Goal: Task Accomplishment & Management: Manage account settings

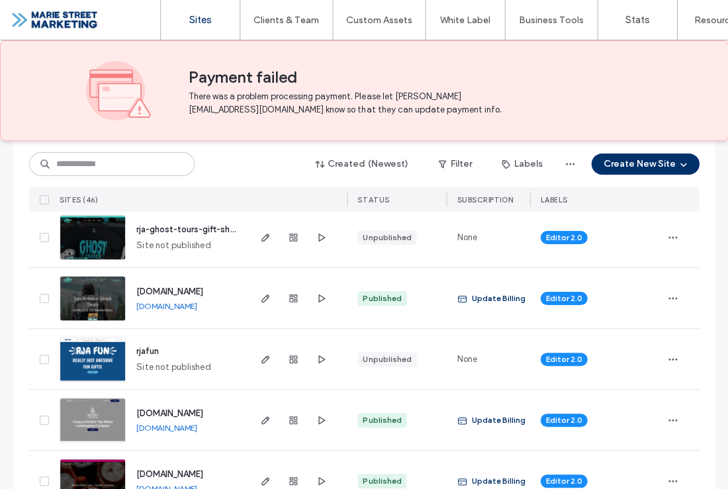
scroll to position [645, 0]
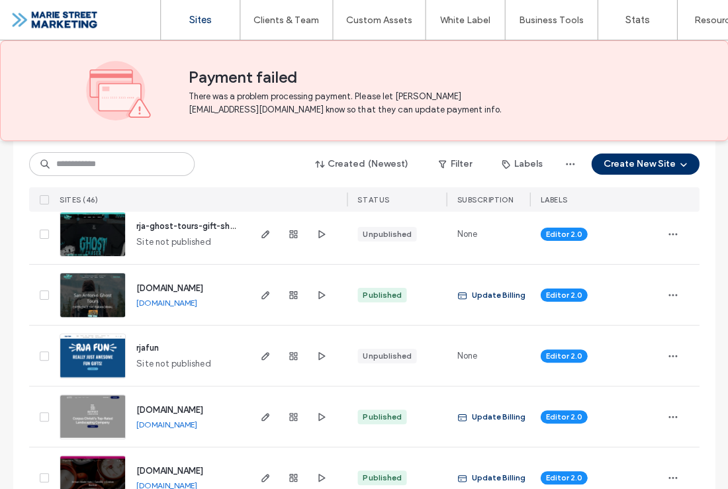
click at [262, 293] on icon "button" at bounding box center [265, 295] width 11 height 11
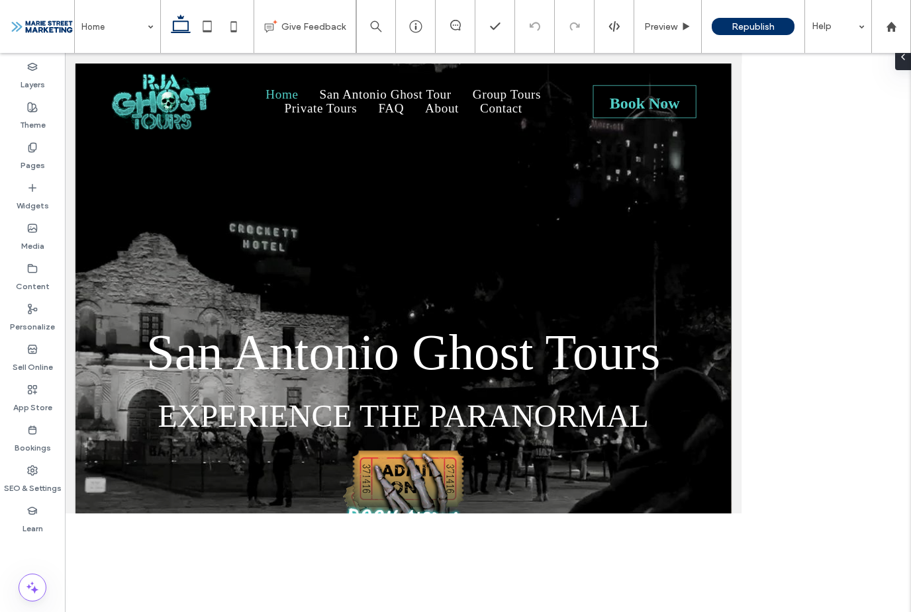
click at [23, 113] on label "Theme" at bounding box center [33, 122] width 26 height 19
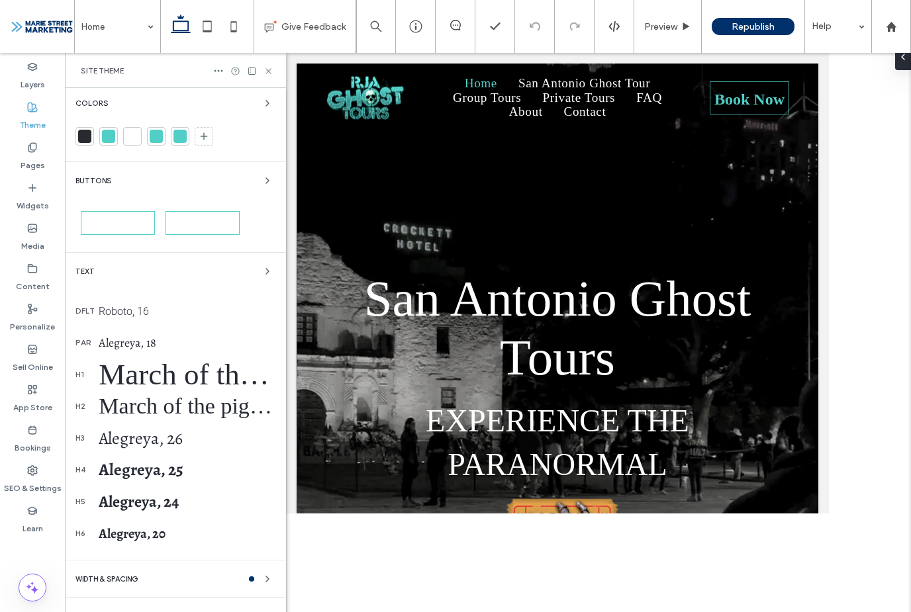
scroll to position [110, 0]
click at [111, 378] on div "March of the pigs, 75" at bounding box center [187, 375] width 177 height 34
select select "**********"
select select "****"
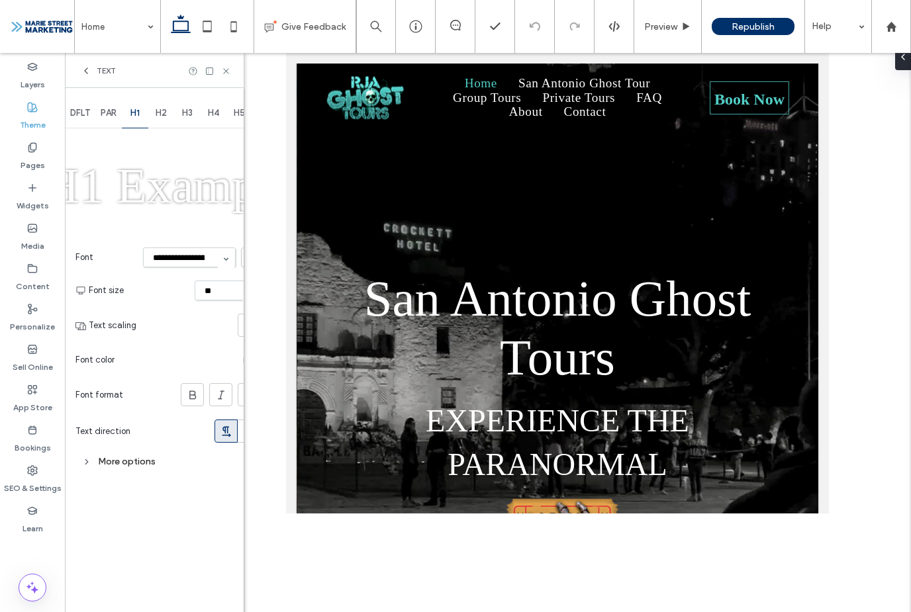
scroll to position [0, 0]
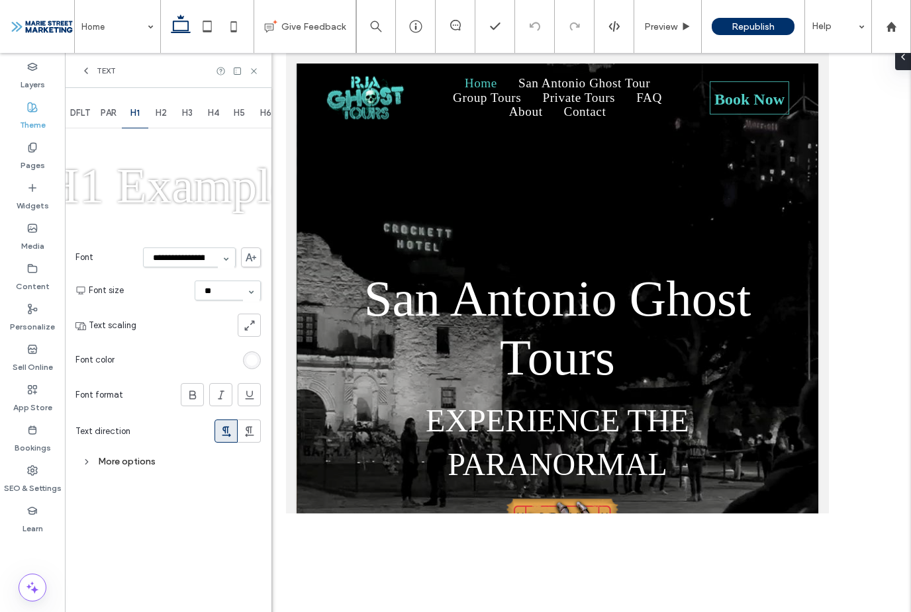
click at [159, 252] on select "**********" at bounding box center [189, 258] width 93 height 20
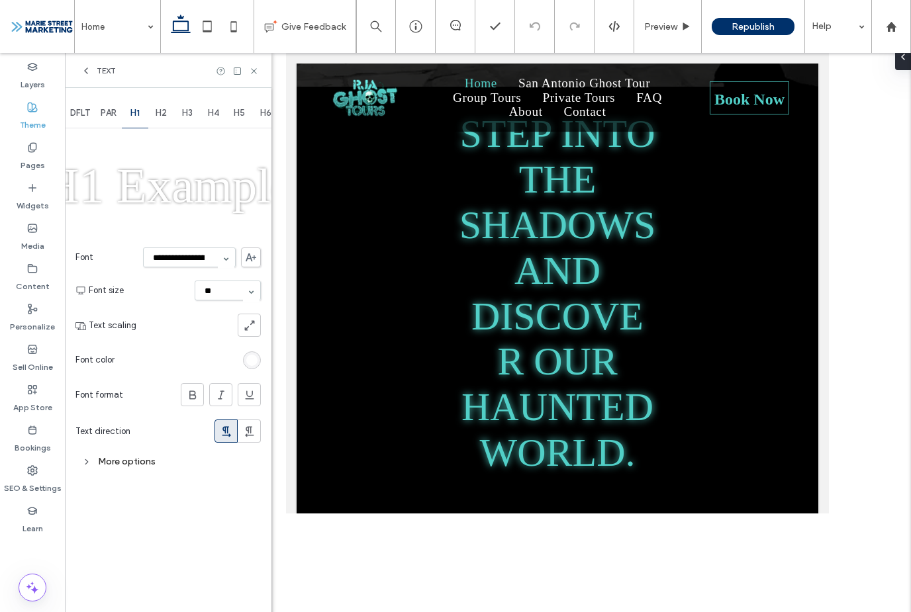
scroll to position [848, 0]
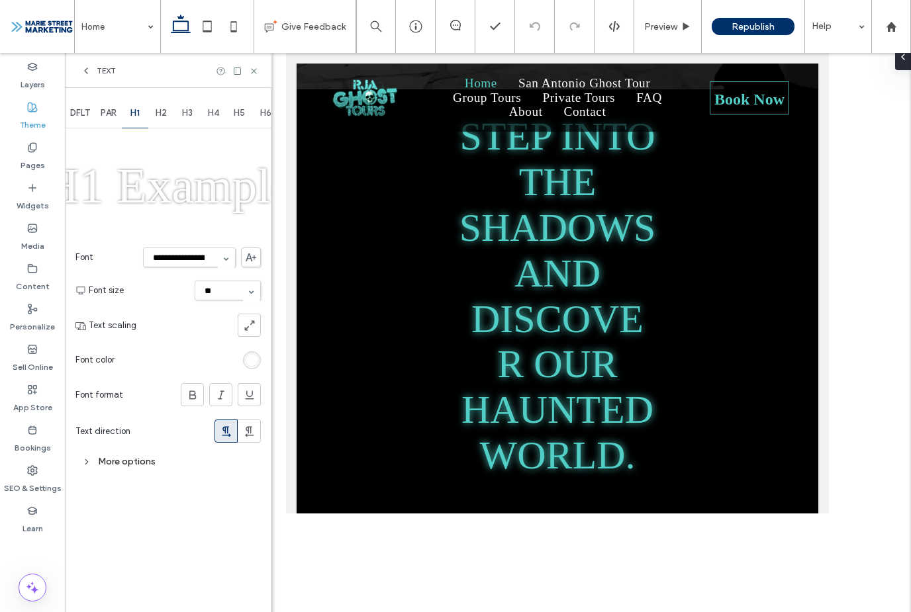
click at [730, 338] on h1 "STEP INTO THE SHADOWS AND DISCOVER OUR HAUNTED WORLD." at bounding box center [625, 356] width 247 height 455
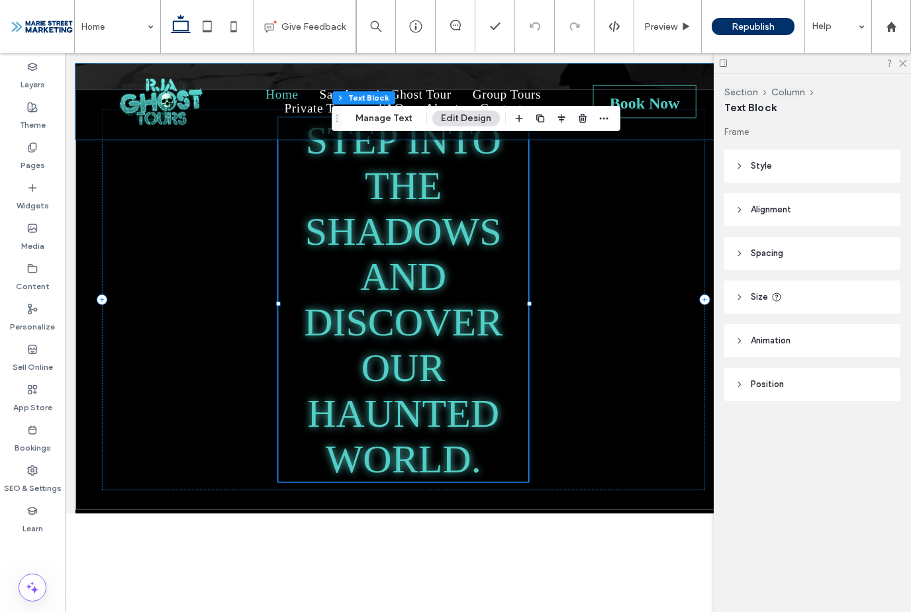
click at [582, 114] on icon "button" at bounding box center [582, 118] width 11 height 11
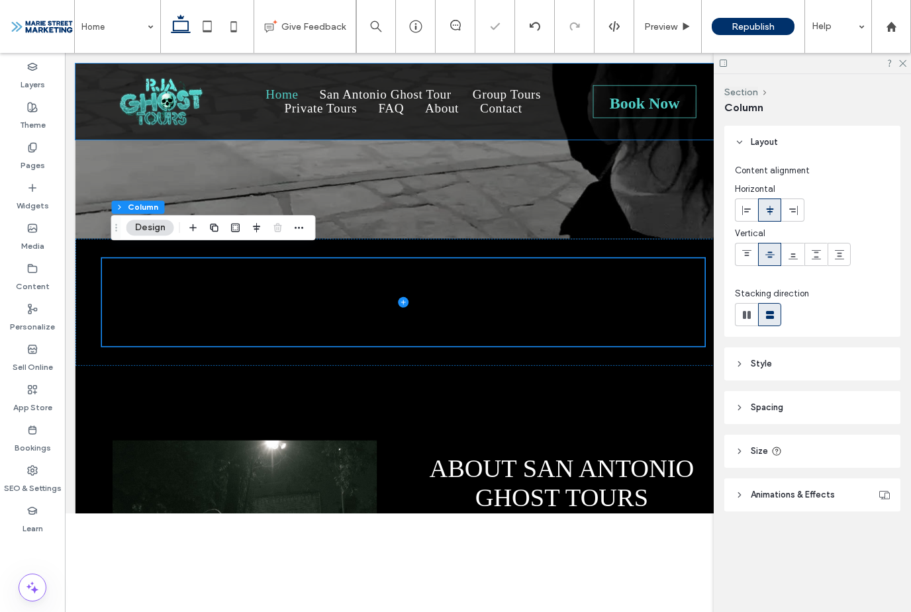
scroll to position [570, 0]
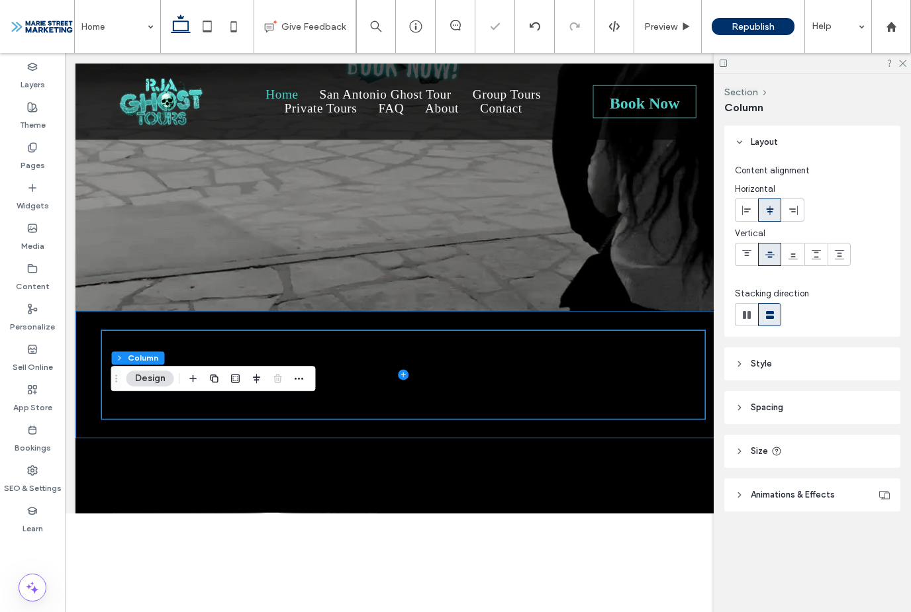
click at [633, 394] on div at bounding box center [487, 455] width 819 height 159
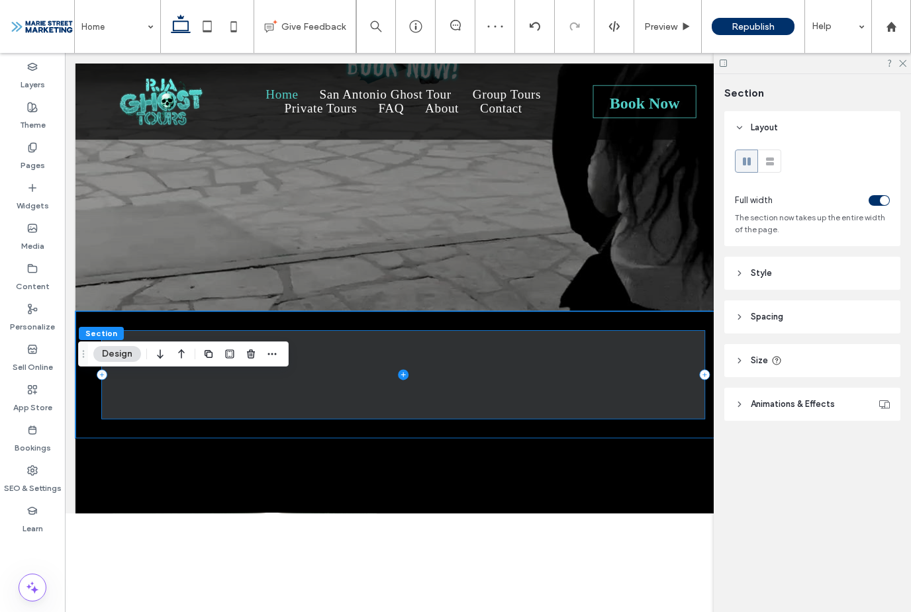
click at [258, 346] on span "button" at bounding box center [251, 354] width 16 height 16
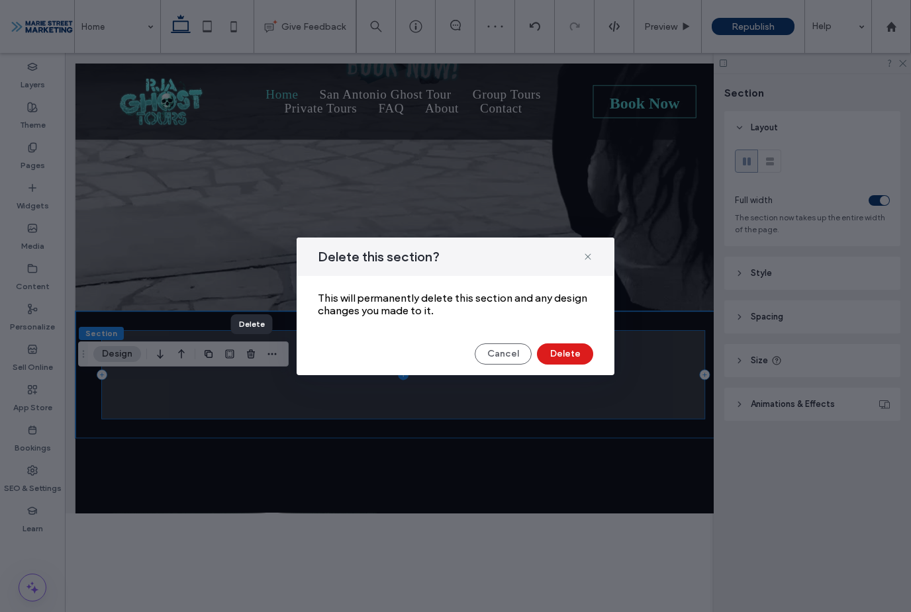
click at [561, 349] on button "Delete" at bounding box center [565, 353] width 56 height 21
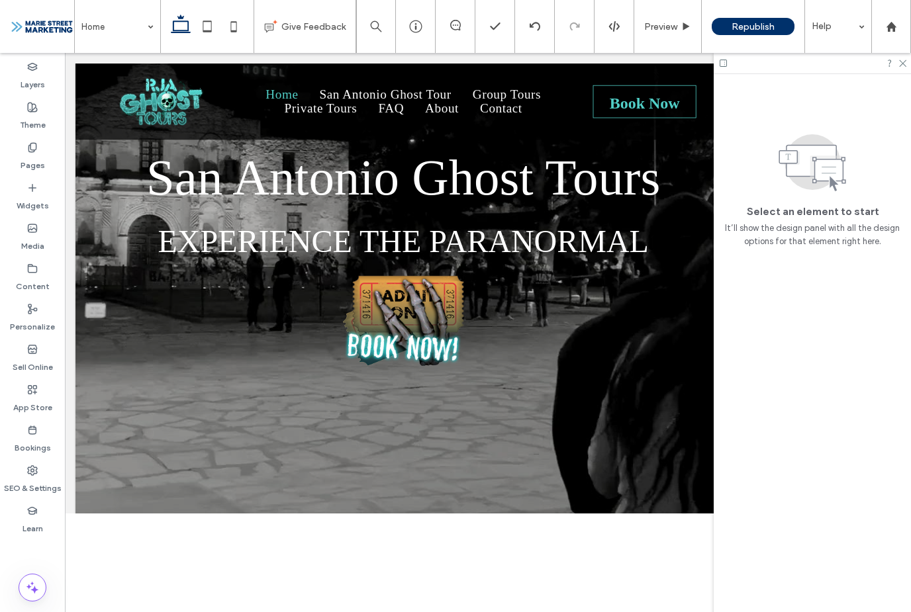
scroll to position [217, 0]
click at [26, 477] on label "SEO & Settings" at bounding box center [33, 485] width 58 height 19
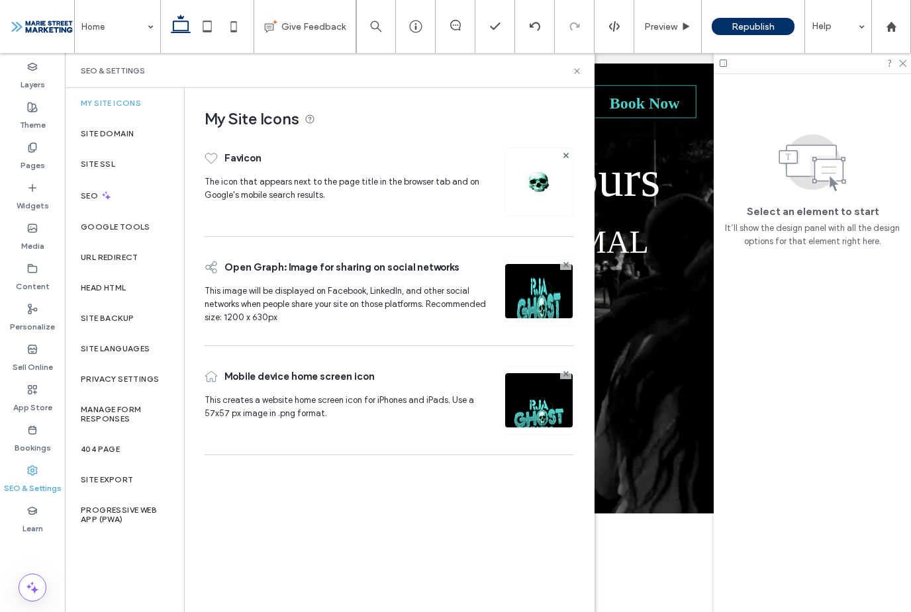
click at [26, 439] on label "Bookings" at bounding box center [33, 444] width 36 height 19
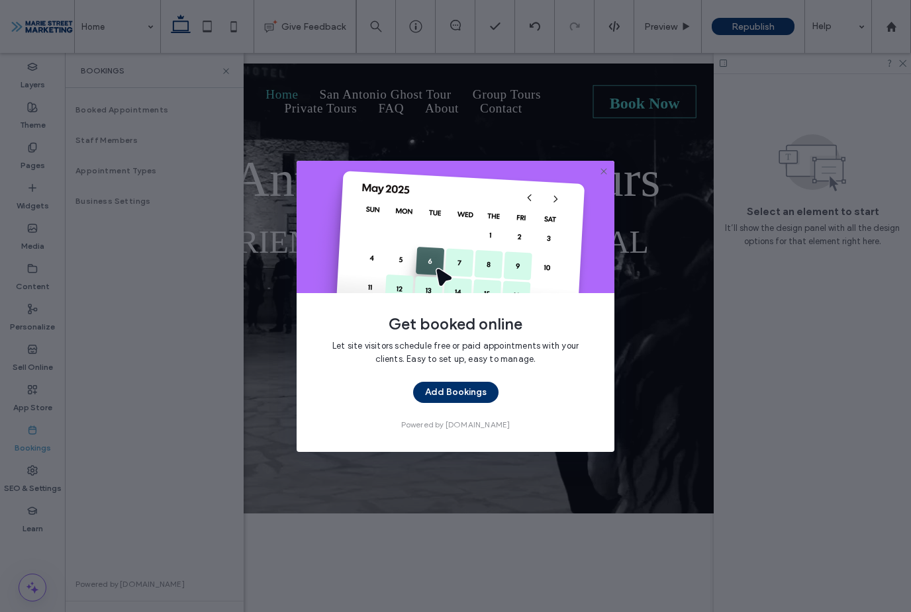
click at [20, 400] on div "Get booked online Let site visitors schedule free or paid appointments with you…" at bounding box center [455, 306] width 911 height 612
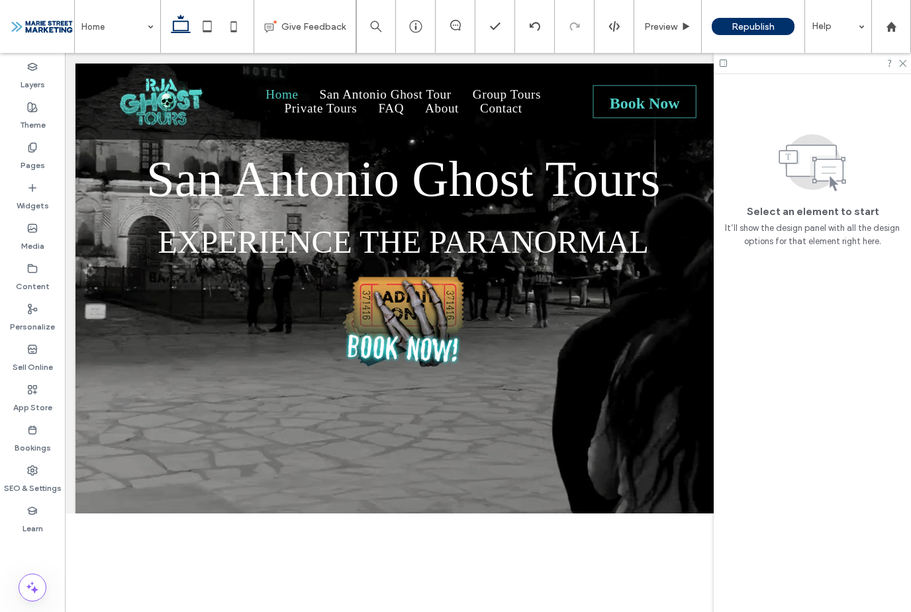
click at [24, 155] on label "Pages" at bounding box center [33, 162] width 24 height 19
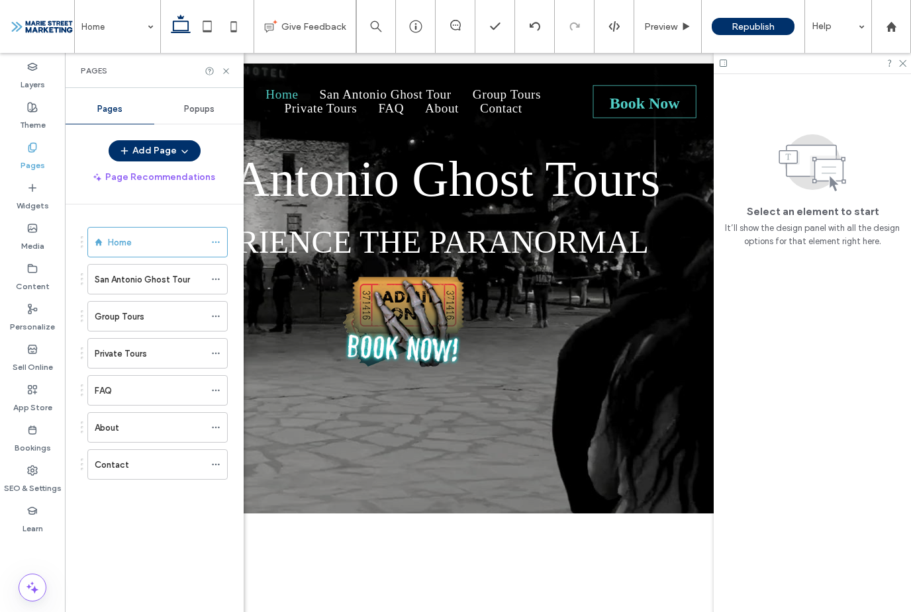
click at [24, 108] on div "Theme" at bounding box center [32, 116] width 65 height 40
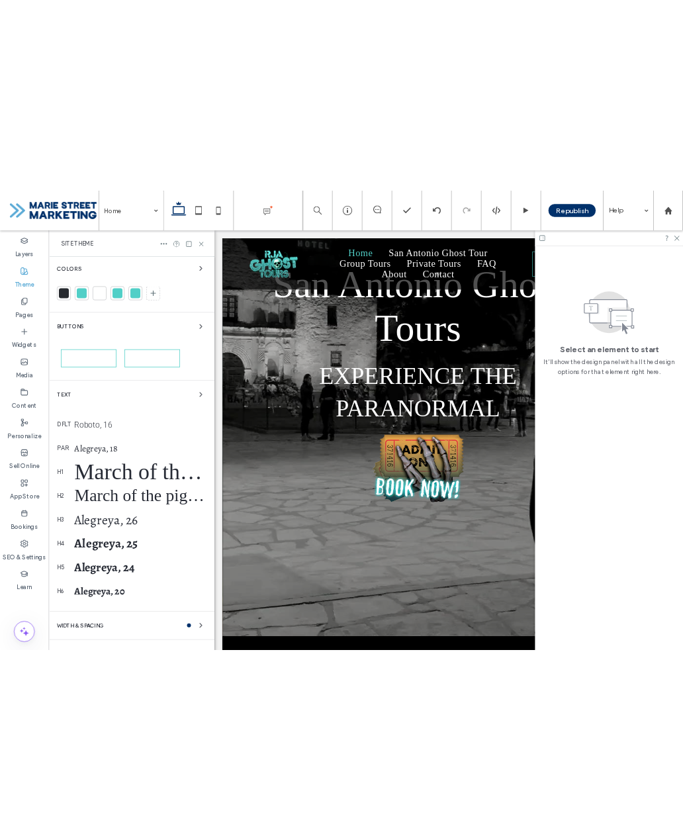
scroll to position [0, 0]
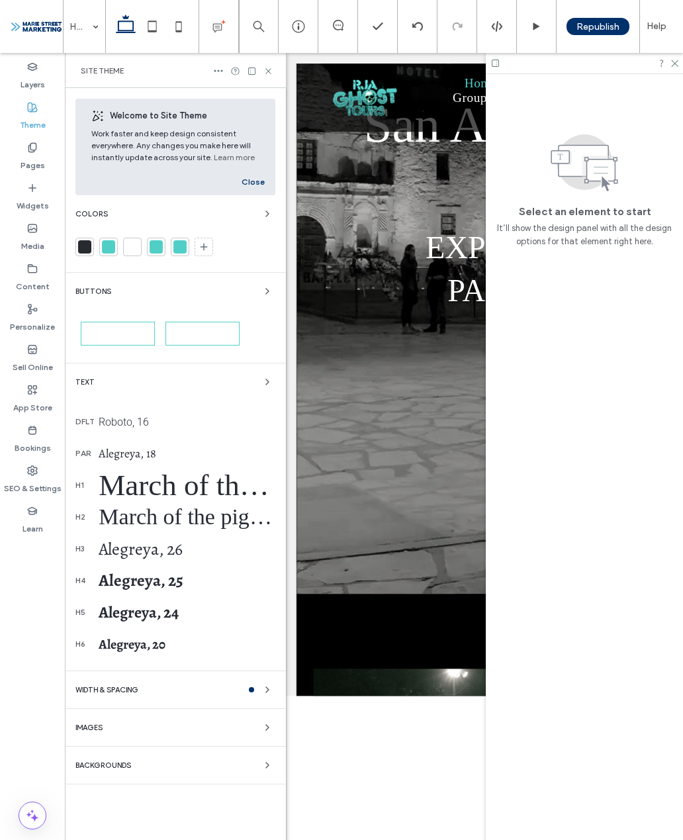
click at [100, 488] on div "March of the pigs, 75" at bounding box center [187, 485] width 177 height 34
select select "**********"
select select "****"
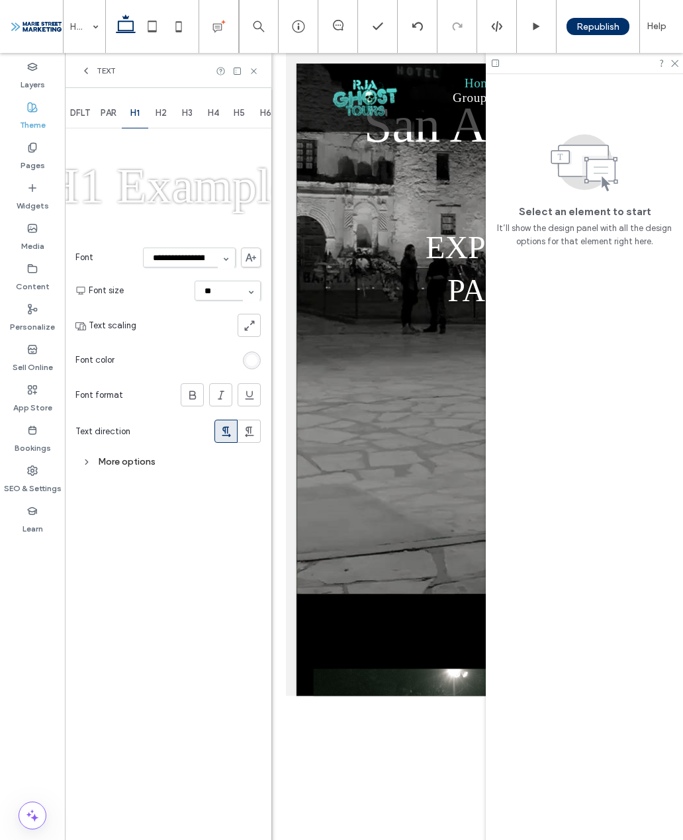
click at [247, 265] on span at bounding box center [251, 258] width 20 height 20
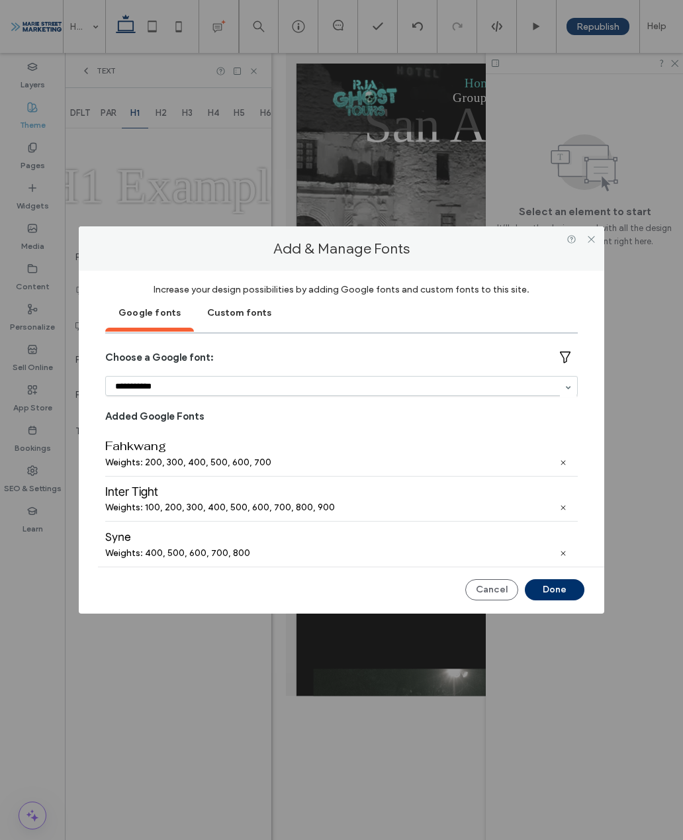
click at [250, 320] on div "Custom fonts" at bounding box center [239, 311] width 91 height 33
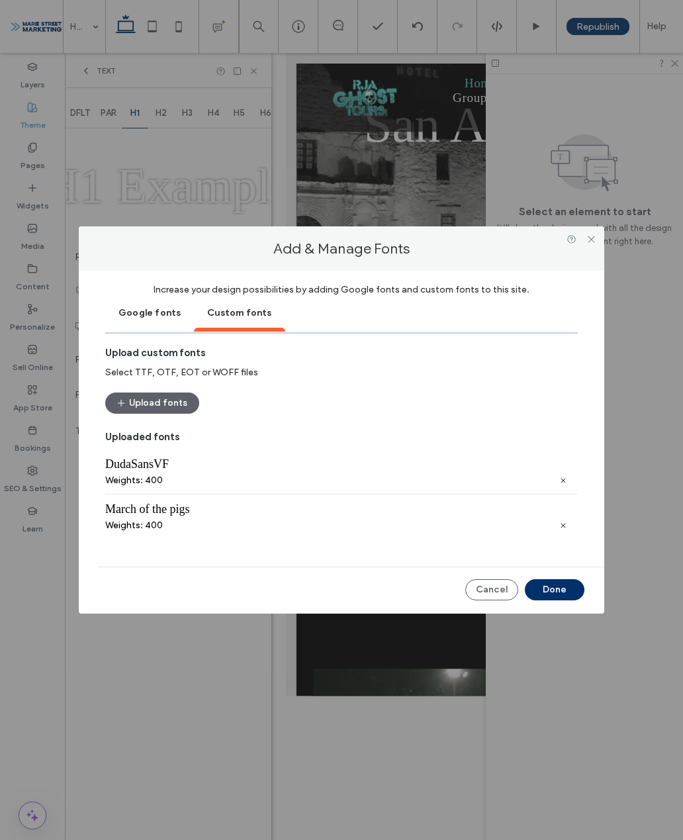
click at [159, 410] on button "Upload fonts" at bounding box center [152, 402] width 94 height 21
click at [551, 592] on button "Done" at bounding box center [555, 589] width 60 height 21
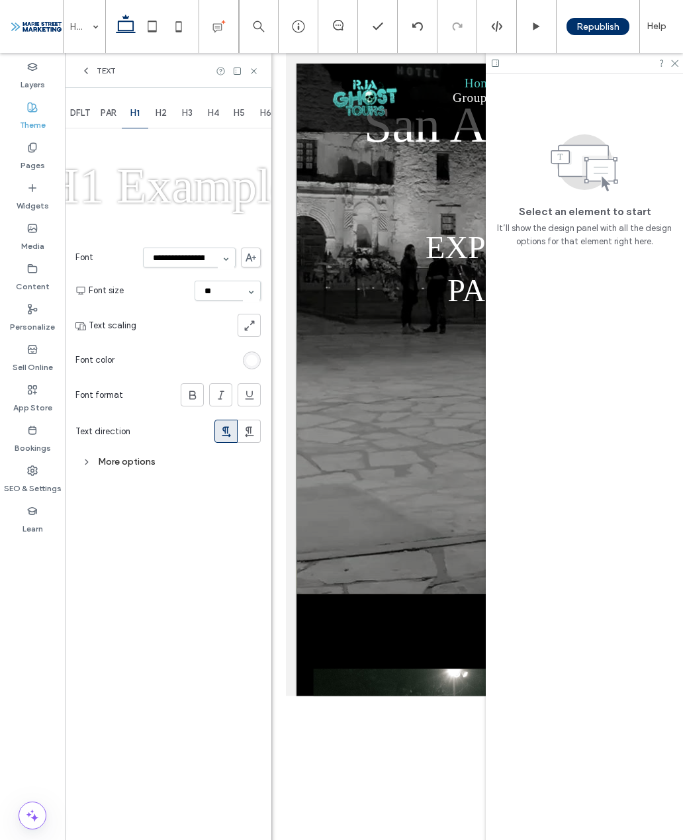
click at [211, 253] on select "**********" at bounding box center [189, 258] width 93 height 20
click at [138, 453] on div "More options" at bounding box center [167, 462] width 185 height 18
select select "***"
click at [249, 188] on h1 "H1 Example" at bounding box center [169, 186] width 250 height 57
click at [254, 259] on icon at bounding box center [251, 257] width 11 height 8
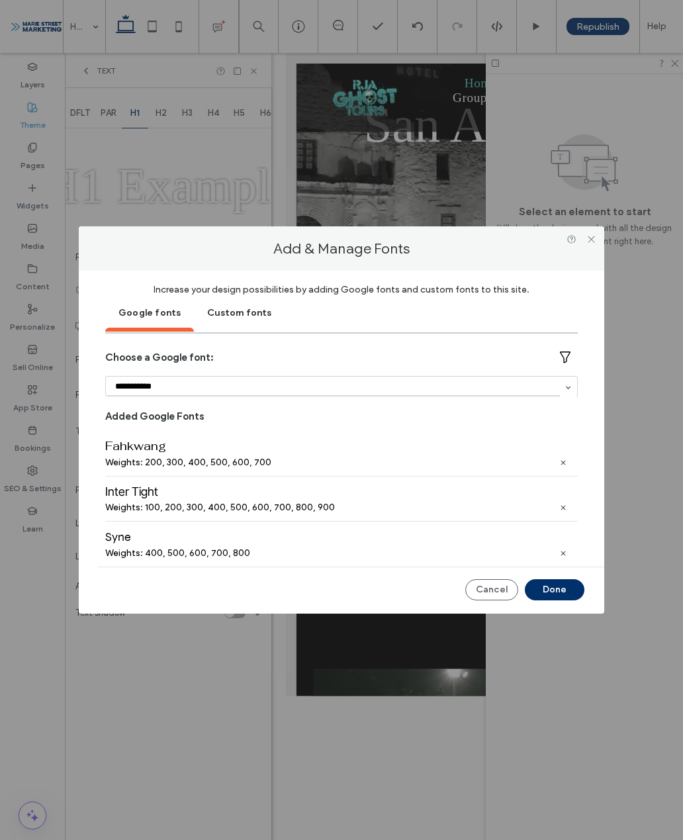
click at [258, 315] on div "Custom fonts" at bounding box center [239, 311] width 91 height 33
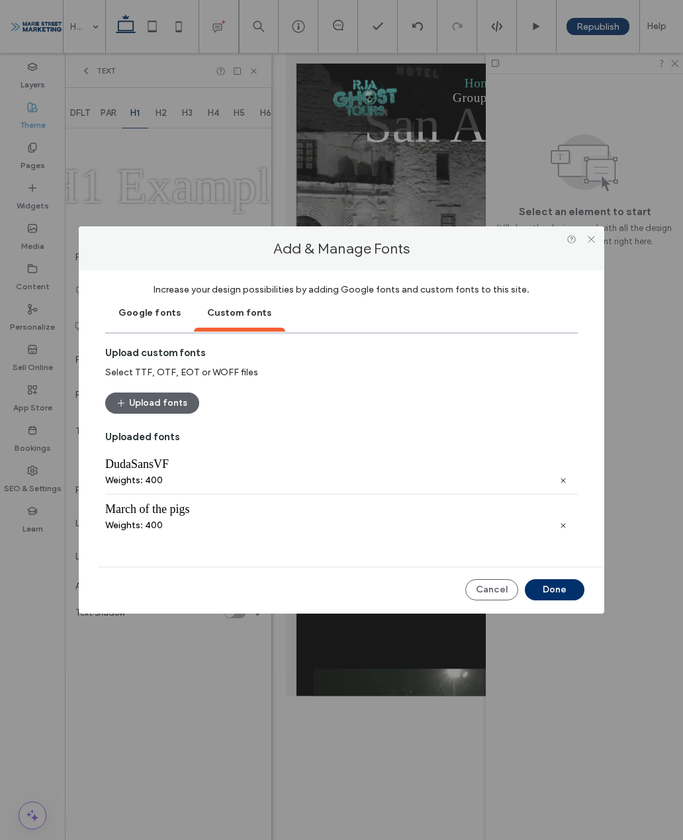
click at [262, 522] on div "March of the pigs Weights: 400" at bounding box center [341, 516] width 473 height 45
click at [160, 514] on div "March of the pigs" at bounding box center [341, 509] width 473 height 14
click at [145, 525] on div "Weights: 400" at bounding box center [134, 525] width 58 height 11
click at [536, 385] on div "Upload custom fonts Select TTF, OTF, EOT or WOFF files Upload fonts Uploaded fo…" at bounding box center [341, 454] width 473 height 214
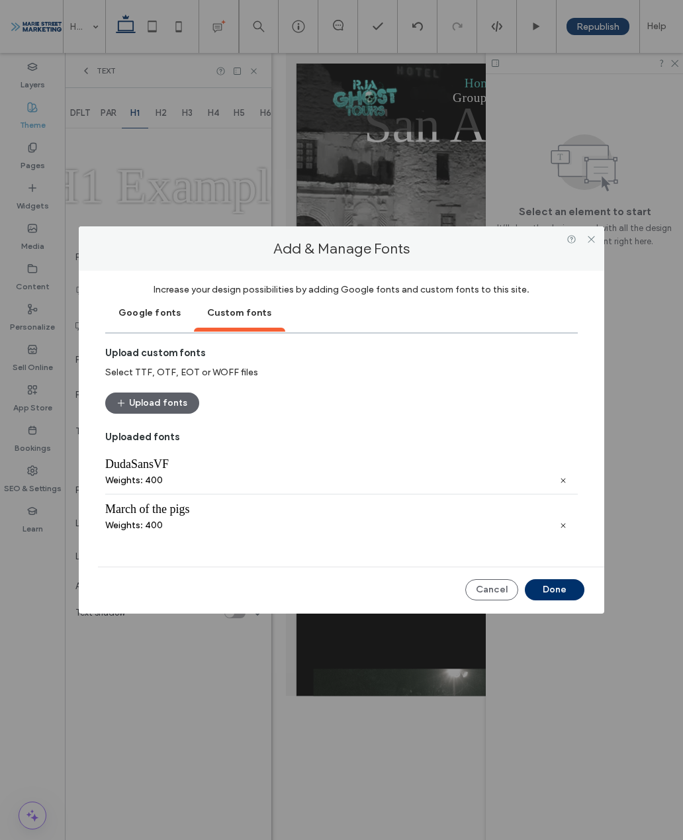
click at [406, 510] on div "March of the pigs" at bounding box center [341, 509] width 473 height 14
click at [330, 536] on div "March of the pigs Weights: 400" at bounding box center [341, 516] width 473 height 45
click at [232, 529] on div "Weights: 400" at bounding box center [341, 525] width 473 height 11
click at [140, 529] on div "Weights: 400" at bounding box center [134, 525] width 58 height 11
click at [173, 309] on div "Google fonts" at bounding box center [149, 311] width 89 height 33
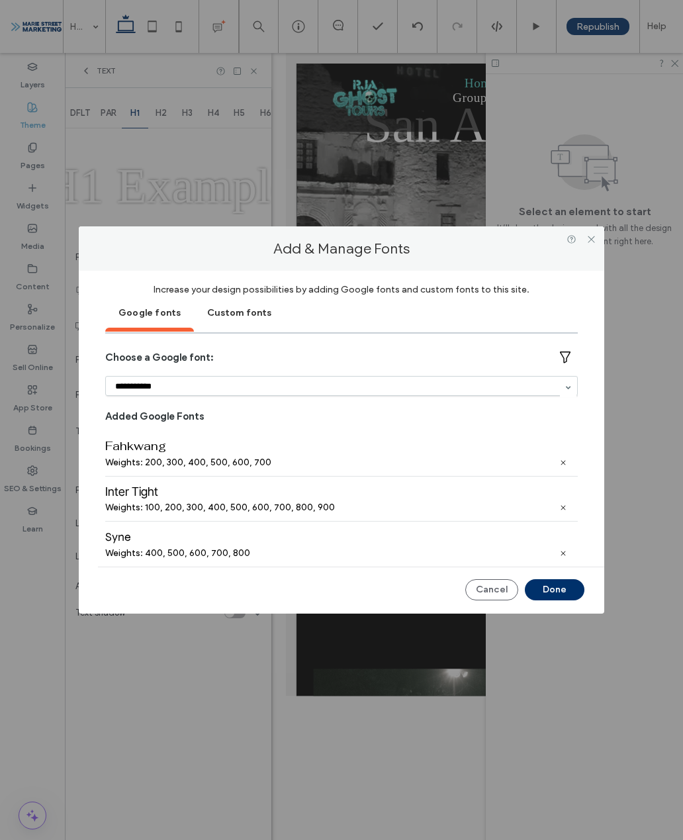
click at [318, 386] on select "**********" at bounding box center [341, 386] width 473 height 20
click at [247, 317] on div "Custom fonts" at bounding box center [239, 311] width 91 height 33
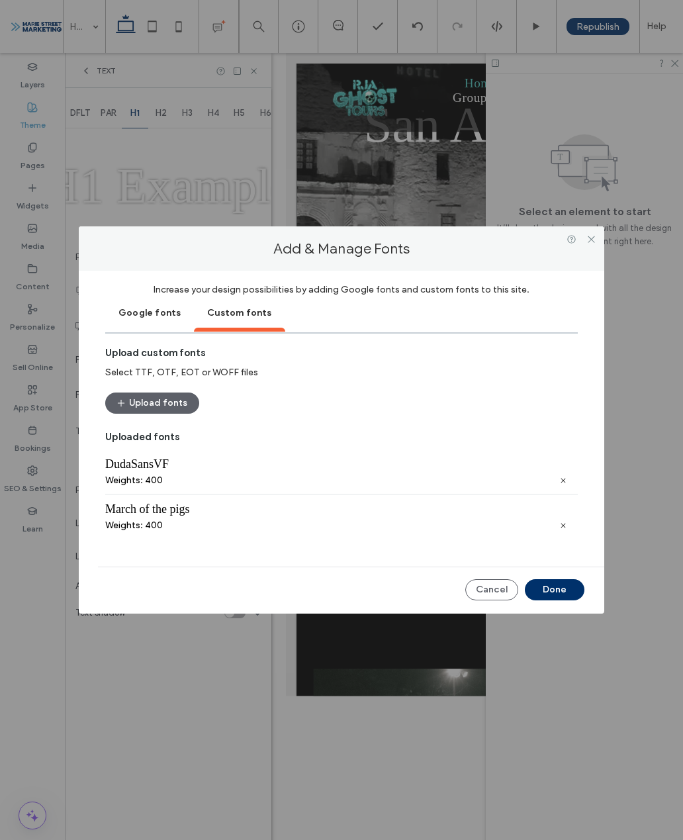
click at [158, 531] on div "Weights: 400" at bounding box center [134, 525] width 58 height 11
click at [174, 516] on div "March of the pigs" at bounding box center [341, 509] width 473 height 14
click at [177, 525] on div "Weights: 400" at bounding box center [341, 525] width 473 height 11
click at [494, 591] on button "Cancel" at bounding box center [491, 589] width 53 height 21
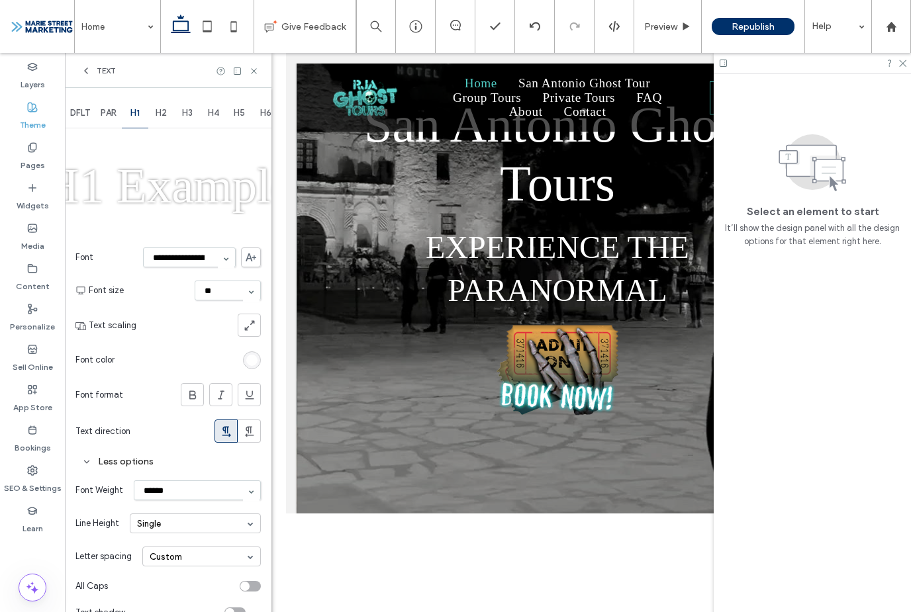
click at [156, 253] on select "**********" at bounding box center [189, 258] width 93 height 20
click at [82, 195] on h1 "H1 Example" at bounding box center [169, 186] width 250 height 57
click at [733, 101] on span "FAQ" at bounding box center [739, 109] width 32 height 18
click at [832, 100] on div "Phone Icon Book Now" at bounding box center [865, 109] width 120 height 72
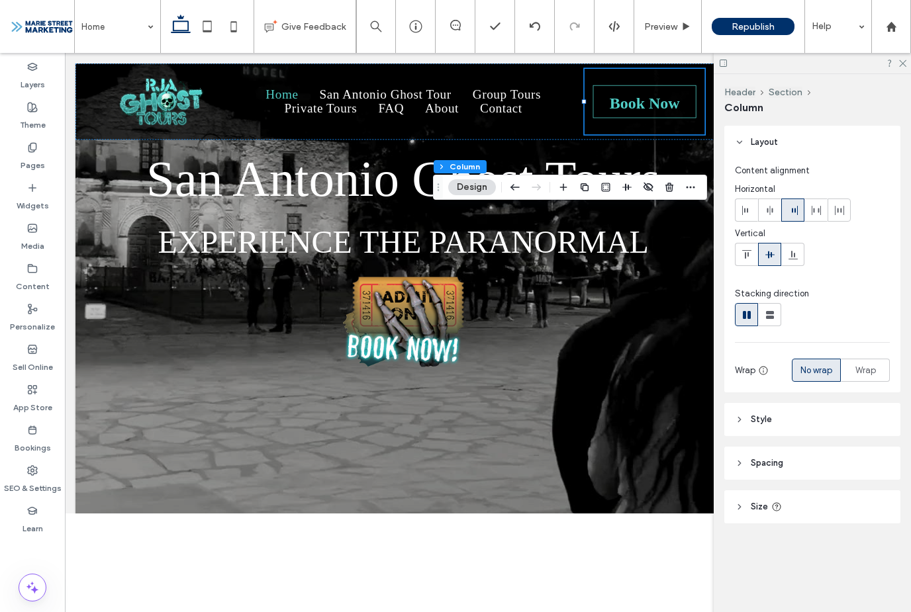
click at [619, 87] on div "Home San Antonio Ghost Tour Group Tours Private Tours FAQ About Contact" at bounding box center [487, 114] width 452 height 82
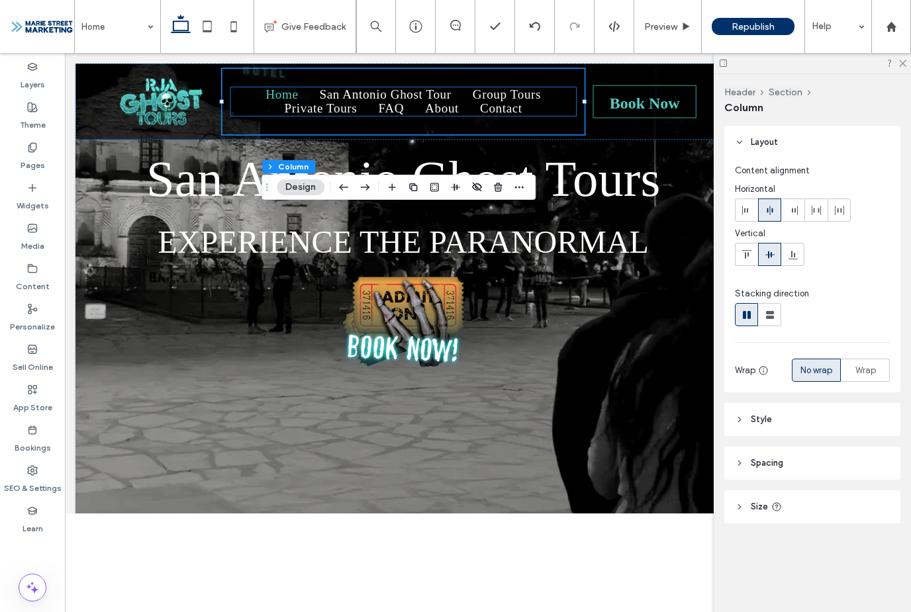
click at [509, 132] on li "About" at bounding box center [536, 123] width 69 height 18
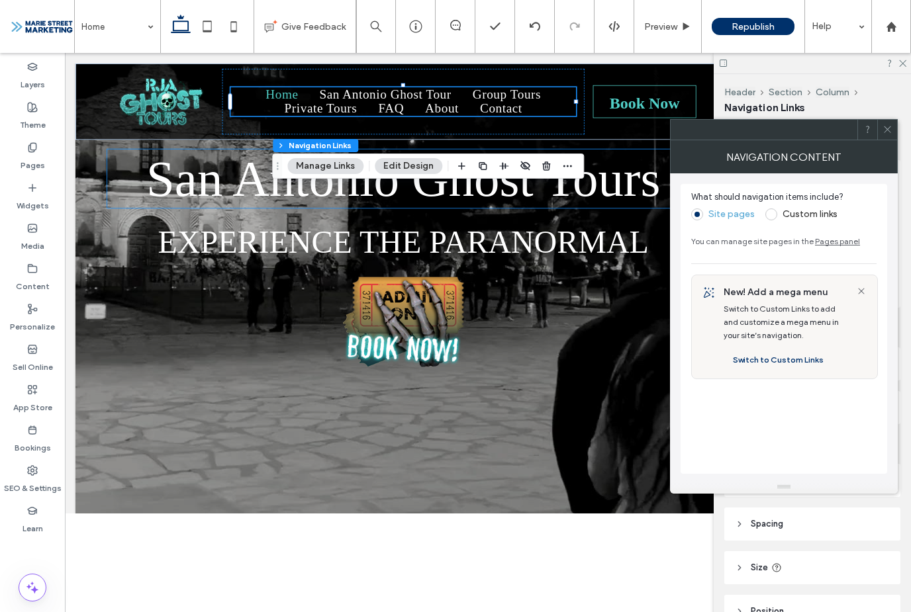
click at [414, 171] on button "Edit Design" at bounding box center [409, 166] width 68 height 16
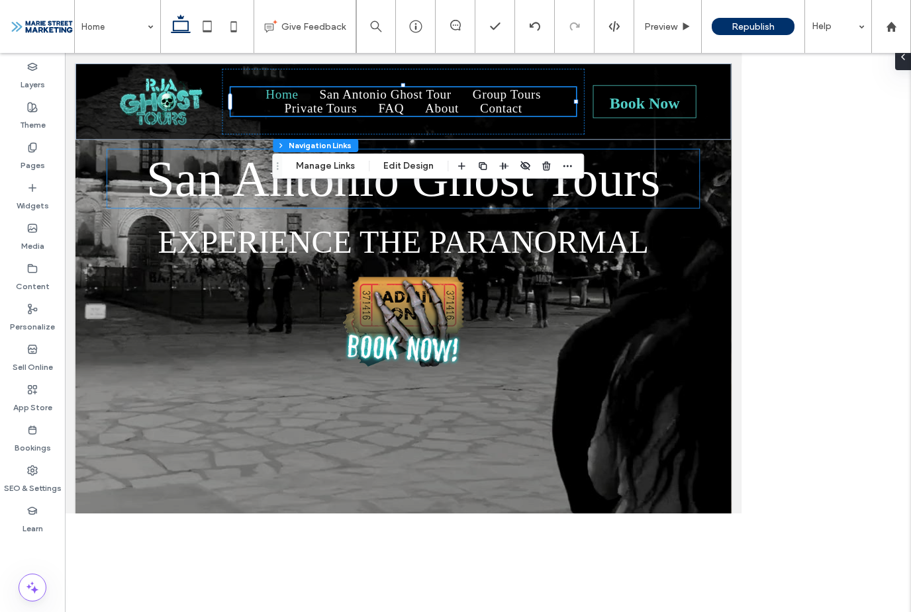
click at [416, 160] on button "Edit Design" at bounding box center [409, 166] width 68 height 16
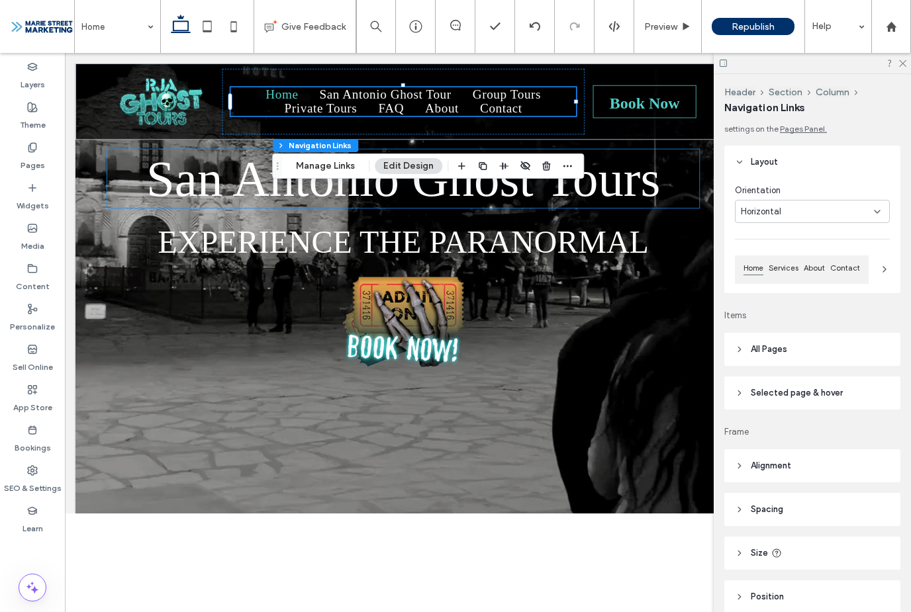
scroll to position [13, 0]
click at [850, 354] on header "All Pages" at bounding box center [812, 350] width 176 height 33
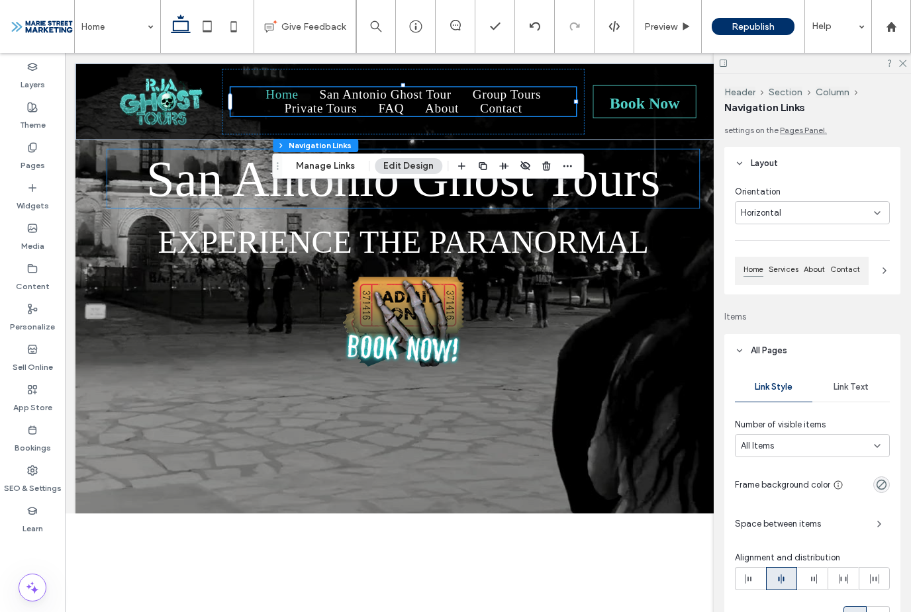
click at [863, 385] on span "Link Text" at bounding box center [850, 387] width 35 height 11
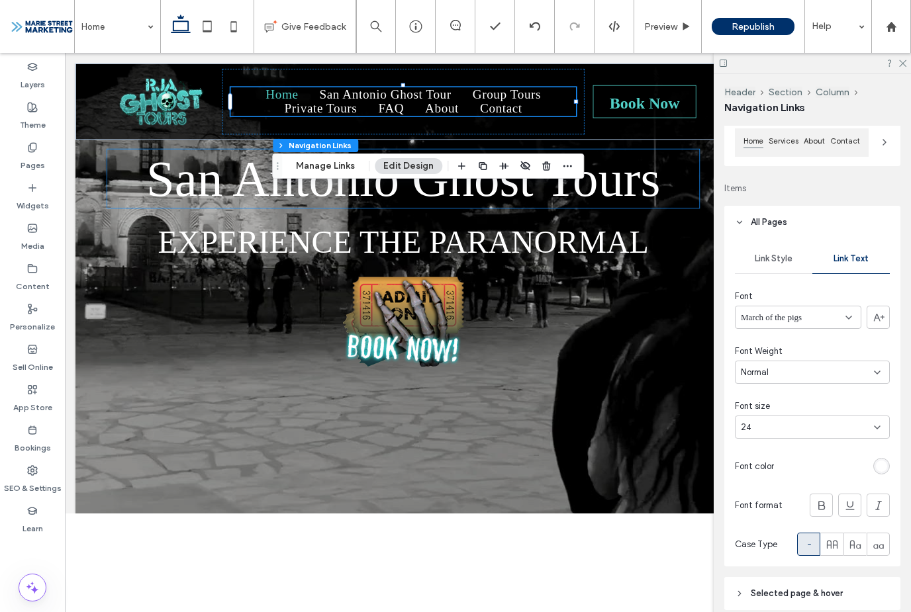
scroll to position [147, 0]
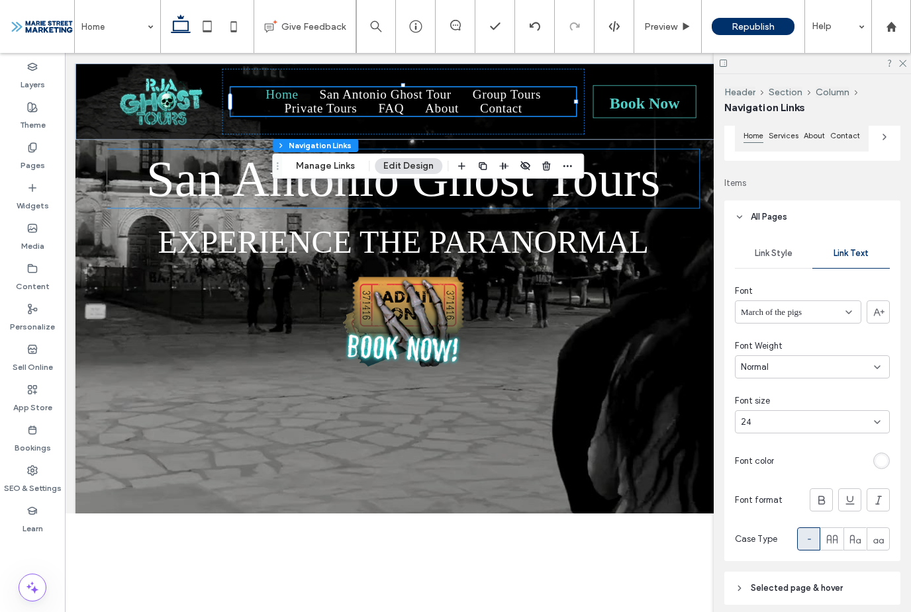
click at [838, 315] on div "March of the pigs" at bounding box center [798, 311] width 126 height 23
click at [809, 402] on div "March of the pigs" at bounding box center [797, 398] width 125 height 23
